Goal: Navigation & Orientation: Understand site structure

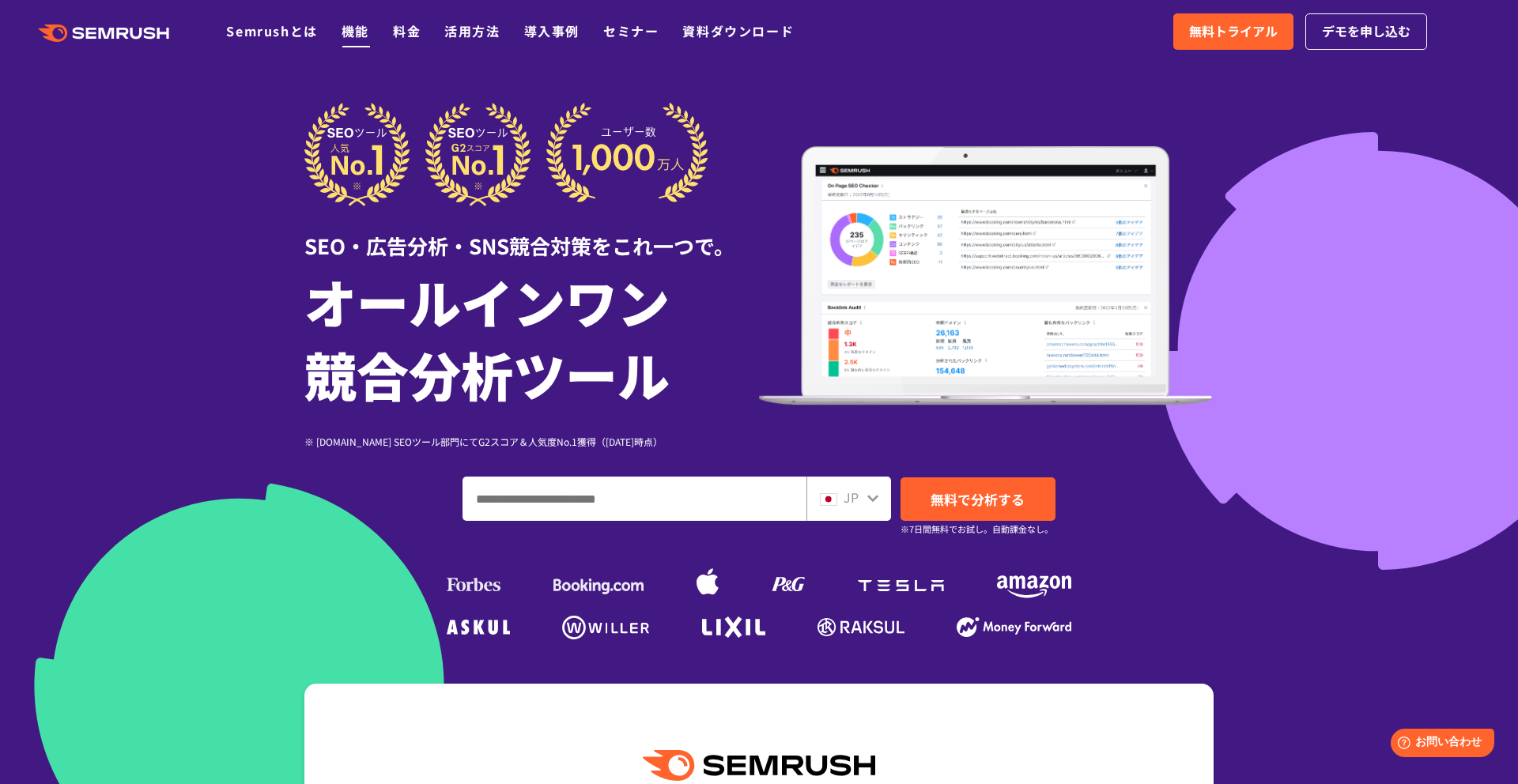
click at [358, 29] on link "機能" at bounding box center [355, 30] width 28 height 19
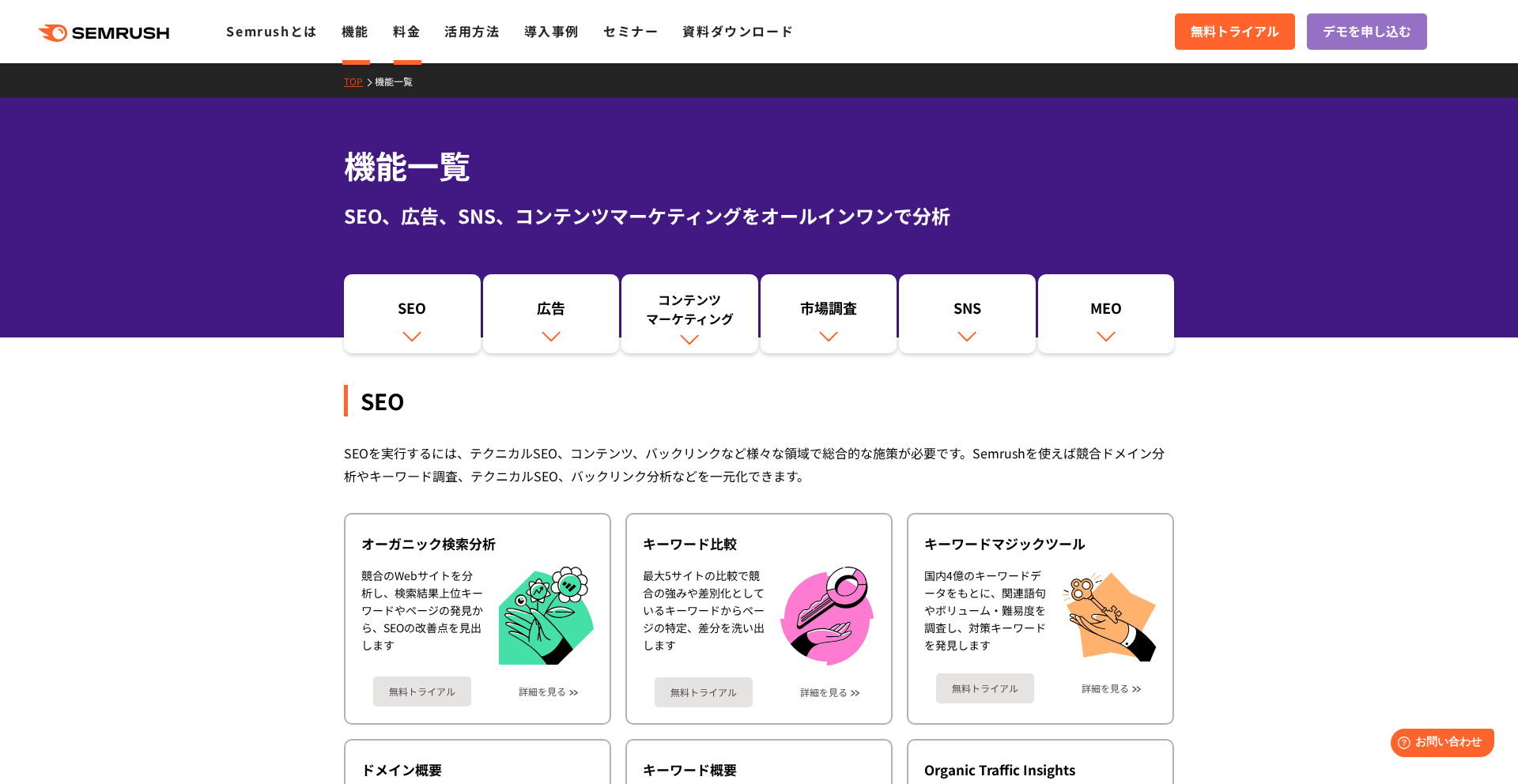
click at [405, 34] on link "料金" at bounding box center [407, 30] width 28 height 19
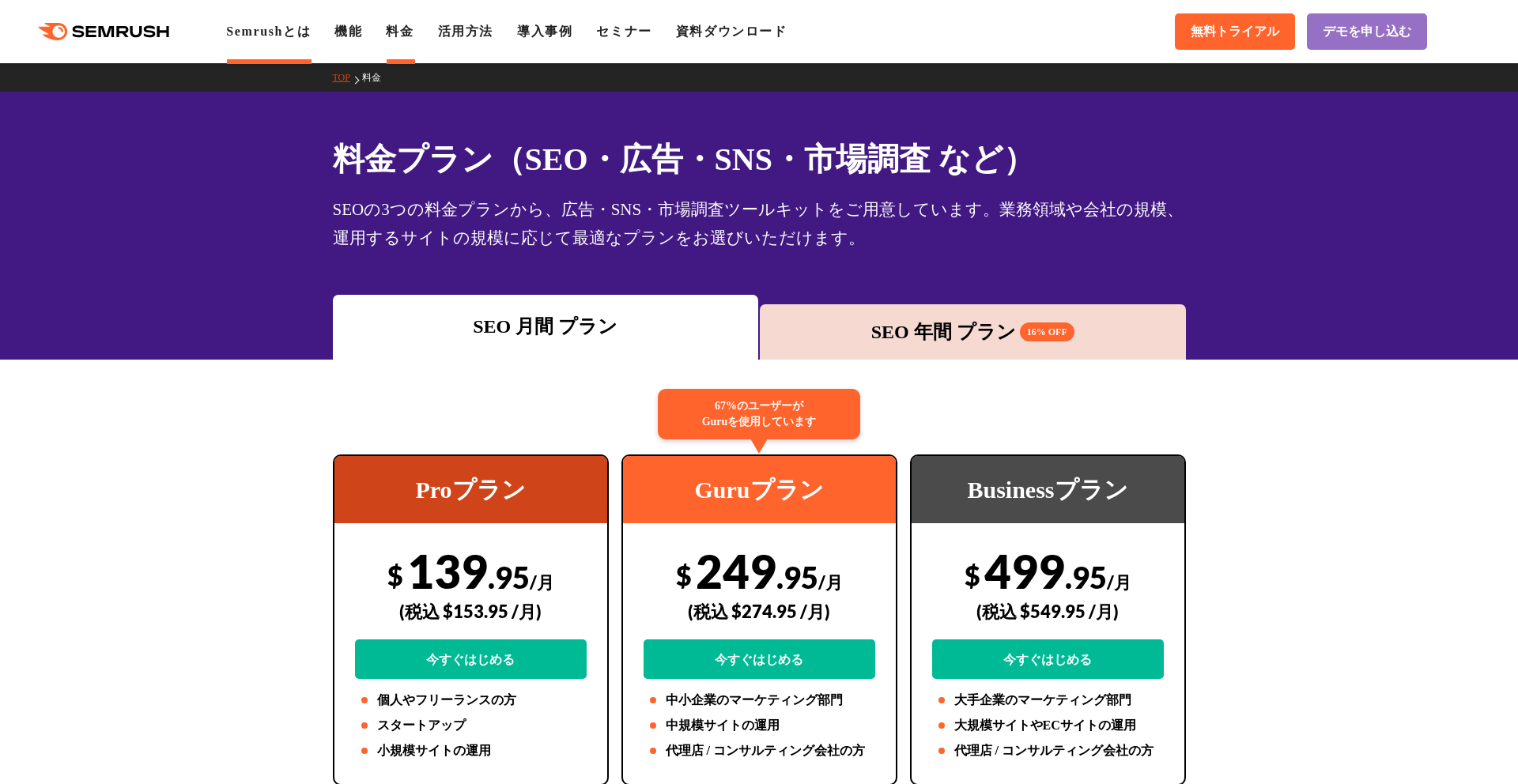
click at [260, 34] on link "Semrushとは" at bounding box center [268, 31] width 85 height 13
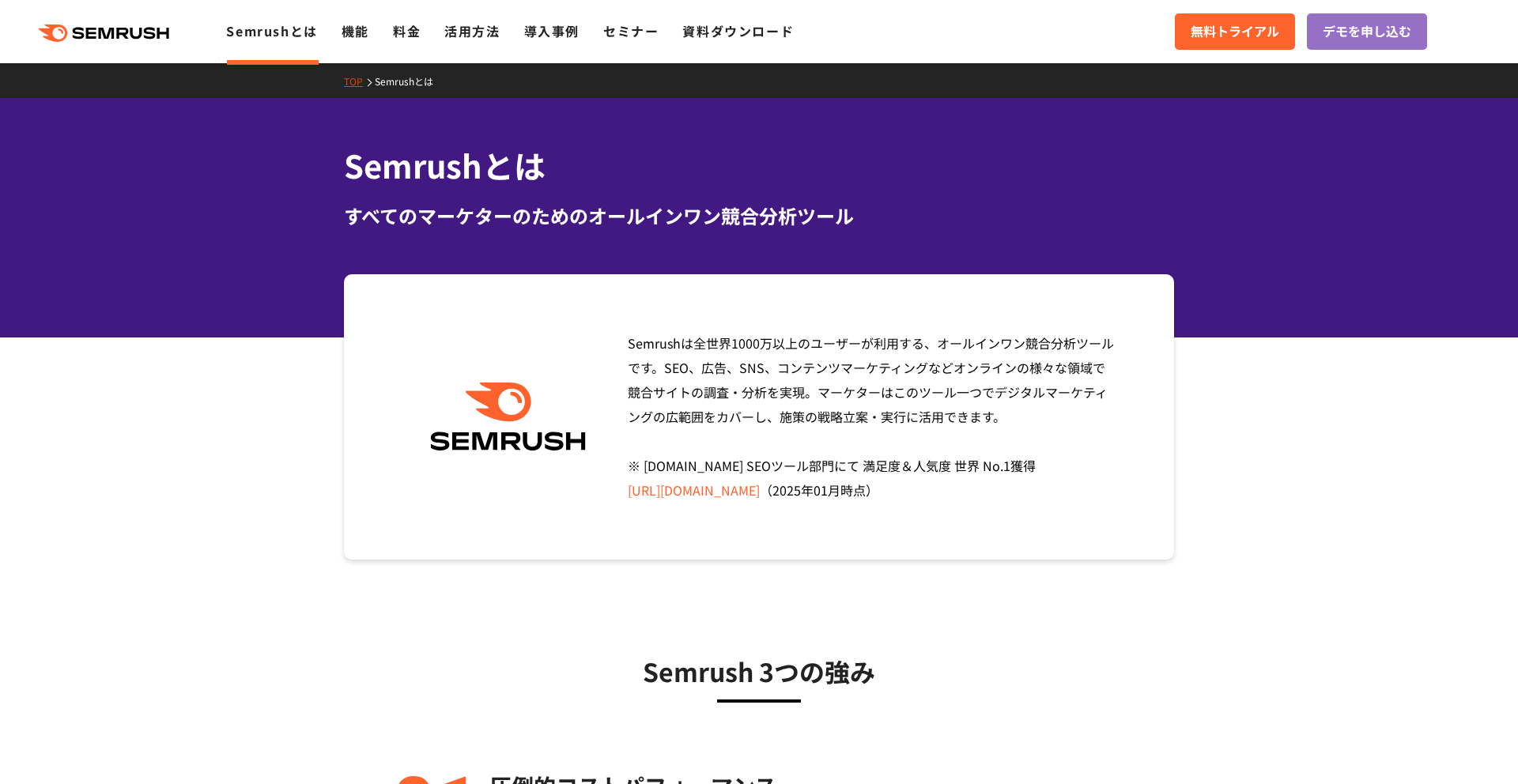
click at [135, 46] on div ".cls {fill: #FF642D;} .cls {fill: #FF642D;} Semrushとは 機能 料金 活用方法 導入事例 セミナー 資料ダウ…" at bounding box center [759, 32] width 1518 height 48
click at [135, 38] on icon ".cls {fill: #FF642D;}" at bounding box center [105, 33] width 179 height 17
